Goal: Information Seeking & Learning: Learn about a topic

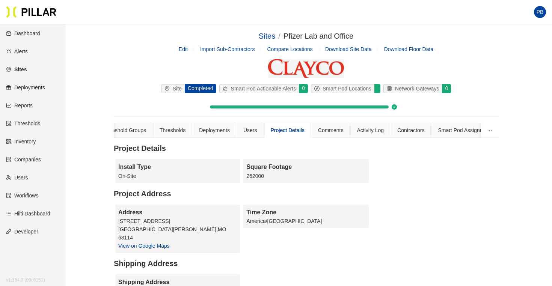
click at [23, 160] on link "Companies" at bounding box center [23, 160] width 35 height 6
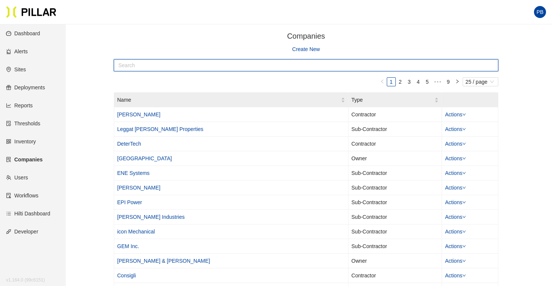
click at [155, 68] on input "text" at bounding box center [306, 65] width 385 height 12
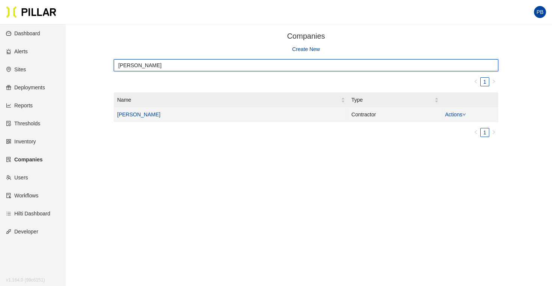
type input "[PERSON_NAME]"
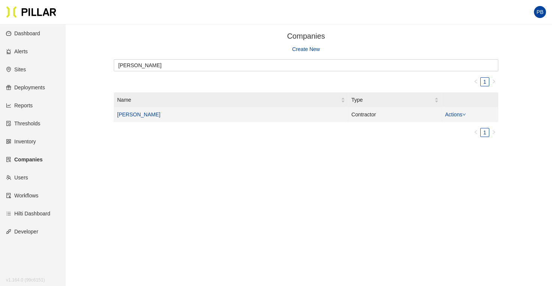
click at [133, 116] on link "[PERSON_NAME]" at bounding box center [138, 115] width 43 height 6
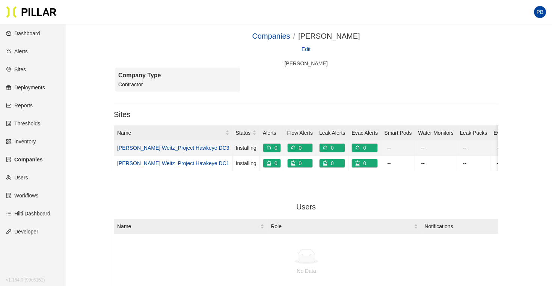
click at [174, 148] on link "[PERSON_NAME] Weitz_Project Hawkeye DC3" at bounding box center [173, 148] width 112 height 6
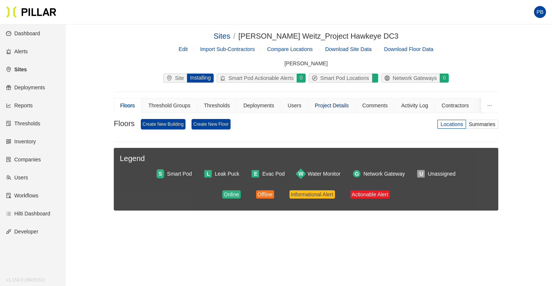
click at [336, 107] on div "Project Details" at bounding box center [332, 105] width 34 height 8
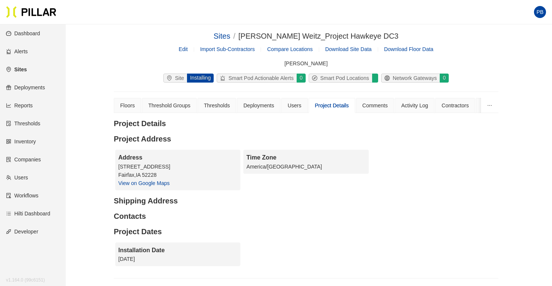
click at [29, 160] on link "Companies" at bounding box center [23, 160] width 35 height 6
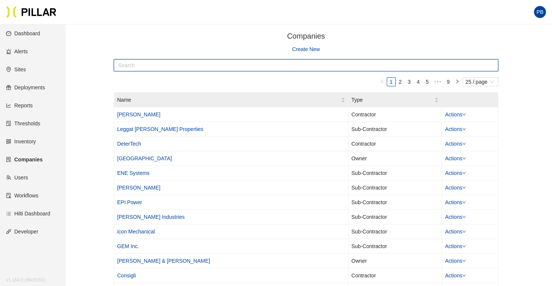
click at [203, 65] on input "text" at bounding box center [306, 65] width 385 height 12
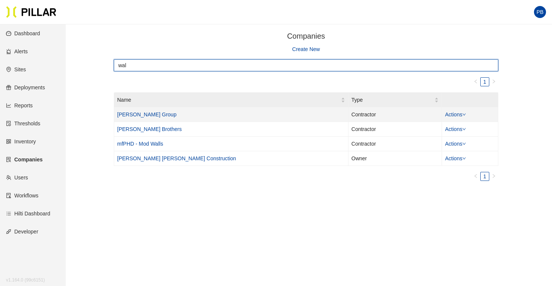
type input "wal"
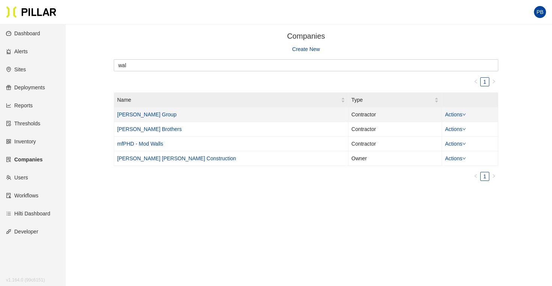
click at [136, 116] on link "[PERSON_NAME] Group" at bounding box center [146, 115] width 59 height 6
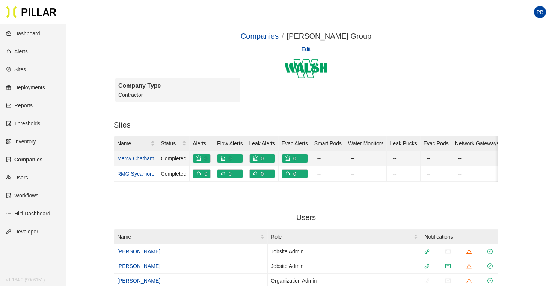
click at [133, 158] on link "Mercy Chatham" at bounding box center [135, 159] width 37 height 6
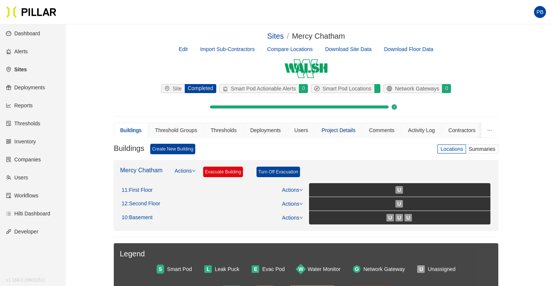
click at [347, 130] on div "Project Details" at bounding box center [339, 130] width 34 height 8
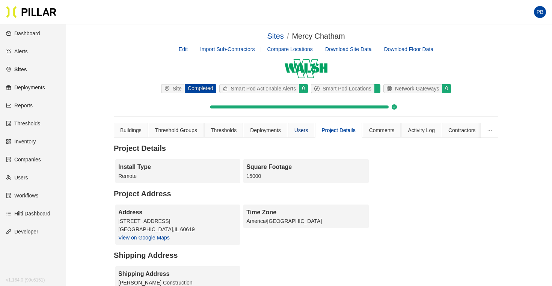
click at [307, 134] on div "Users" at bounding box center [301, 130] width 14 height 8
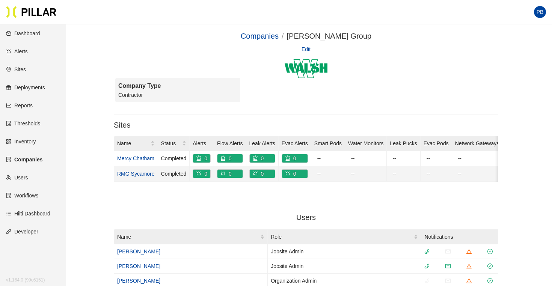
click at [128, 172] on link "RMG Sycamore" at bounding box center [136, 174] width 38 height 6
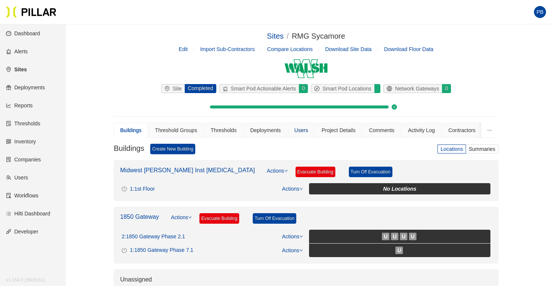
click at [304, 134] on div "Users" at bounding box center [301, 130] width 14 height 8
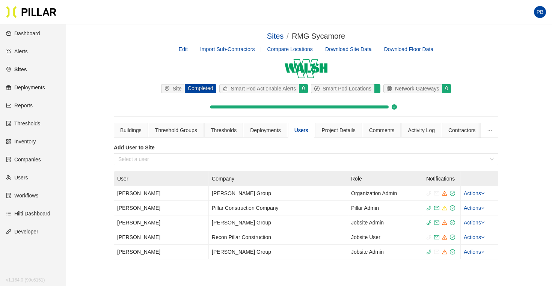
click at [18, 176] on link "Users" at bounding box center [17, 178] width 22 height 6
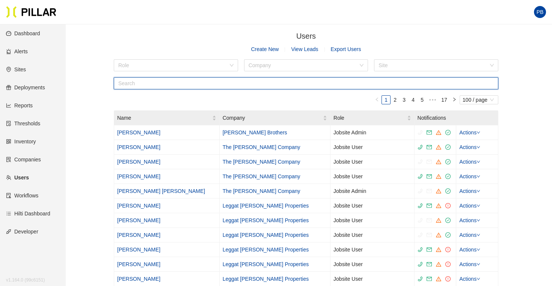
click at [188, 86] on input "text" at bounding box center [306, 83] width 385 height 12
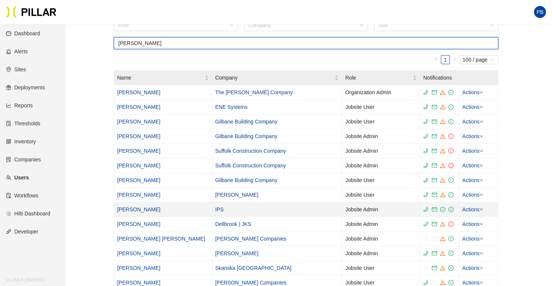
scroll to position [16, 0]
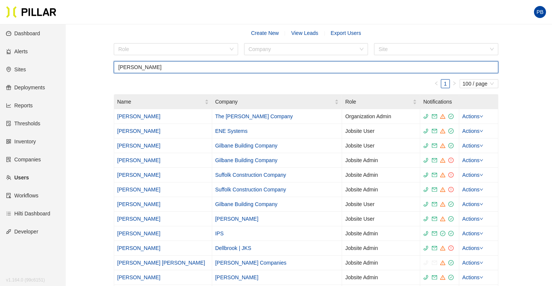
click at [145, 64] on input "[PERSON_NAME]" at bounding box center [306, 67] width 385 height 12
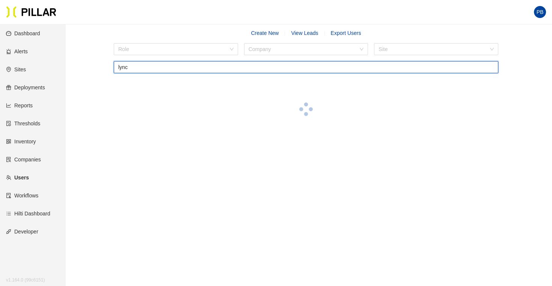
type input "[PERSON_NAME]"
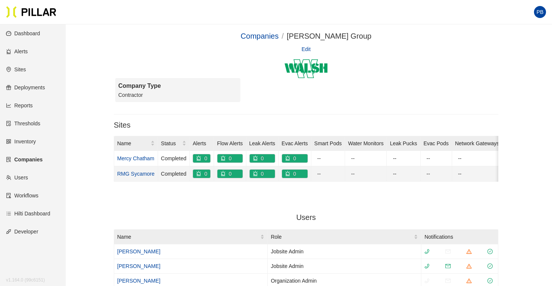
click at [138, 177] on td "RMG Sycamore" at bounding box center [136, 173] width 44 height 15
click at [136, 173] on link "RMG Sycamore" at bounding box center [136, 174] width 38 height 6
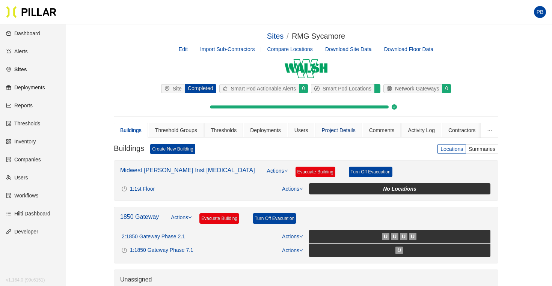
click at [344, 129] on div "Project Details" at bounding box center [339, 130] width 34 height 8
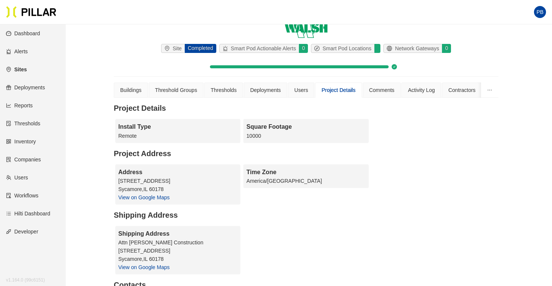
scroll to position [41, 0]
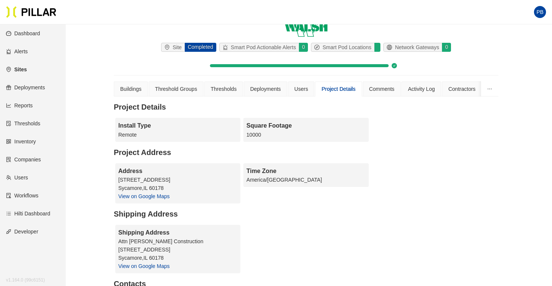
click at [29, 159] on link "Companies" at bounding box center [23, 160] width 35 height 6
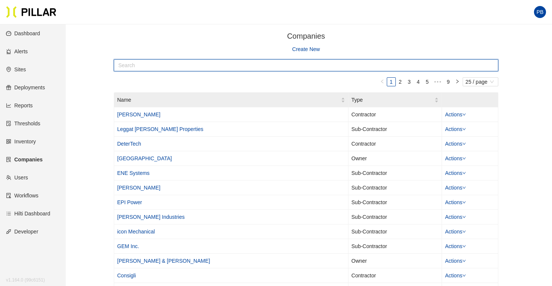
click at [181, 70] on input "text" at bounding box center [306, 65] width 385 height 12
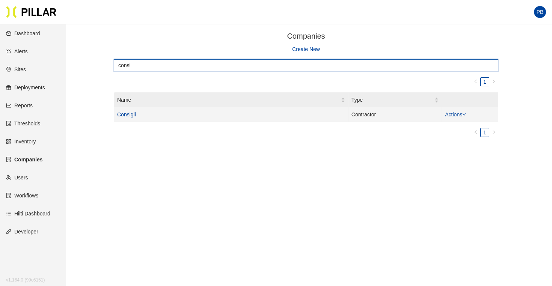
type input "consi"
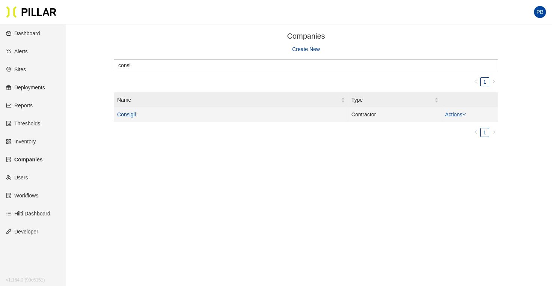
click at [131, 118] on td "Consigli" at bounding box center [231, 114] width 234 height 15
click at [125, 114] on link "Consigli" at bounding box center [126, 115] width 19 height 6
